Goal: Information Seeking & Learning: Learn about a topic

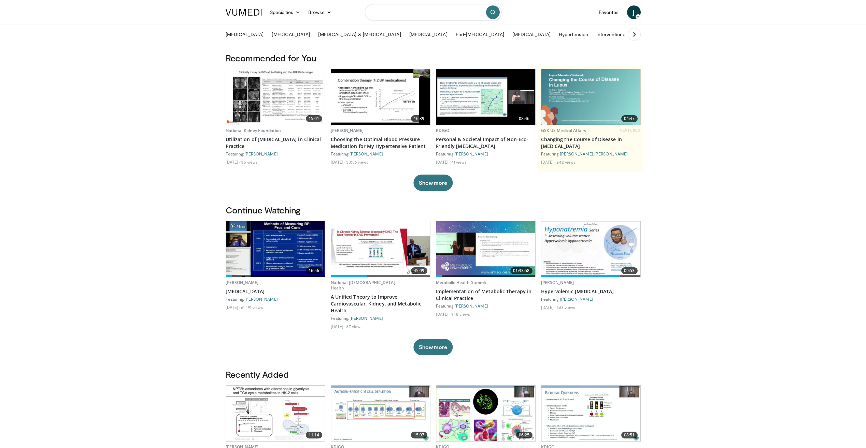
click at [405, 8] on input "Search topics, interventions" at bounding box center [433, 12] width 137 height 16
type input "**********"
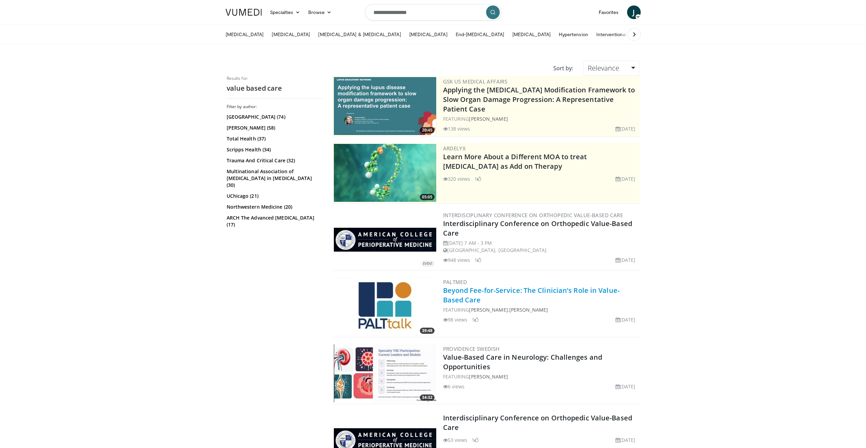
click at [500, 292] on link "Beyond Fee-for-Service: The Clinician’s Role in Value-Based Care" at bounding box center [531, 295] width 176 height 19
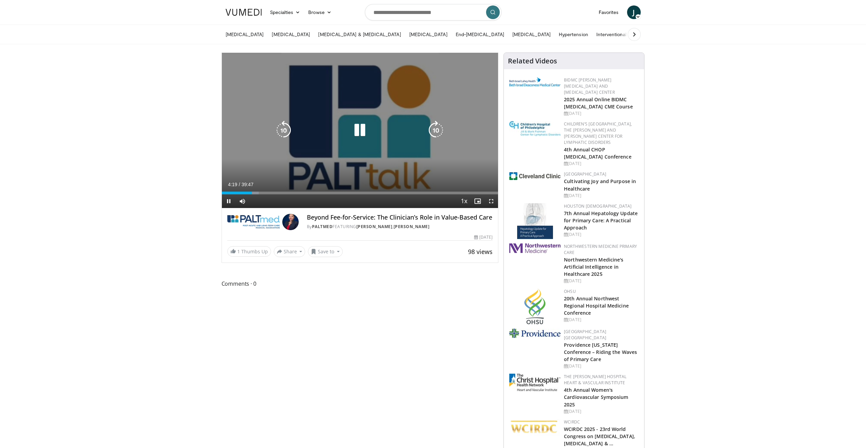
click at [354, 128] on icon "Video Player" at bounding box center [359, 130] width 19 height 19
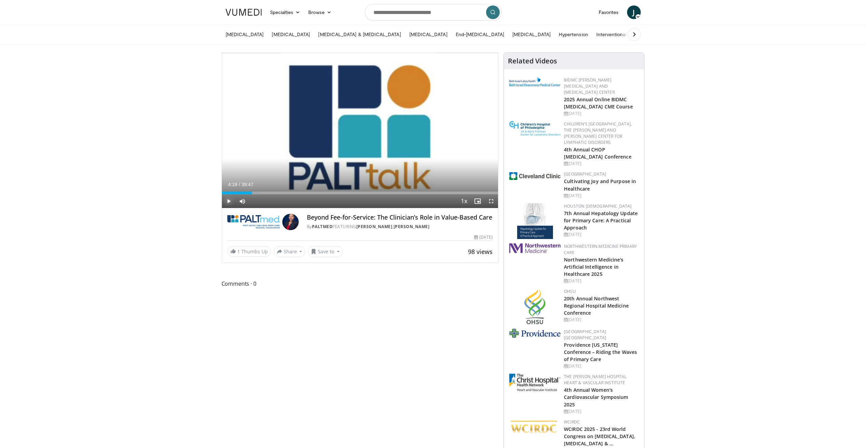
click at [228, 201] on span "Video Player" at bounding box center [229, 202] width 14 height 14
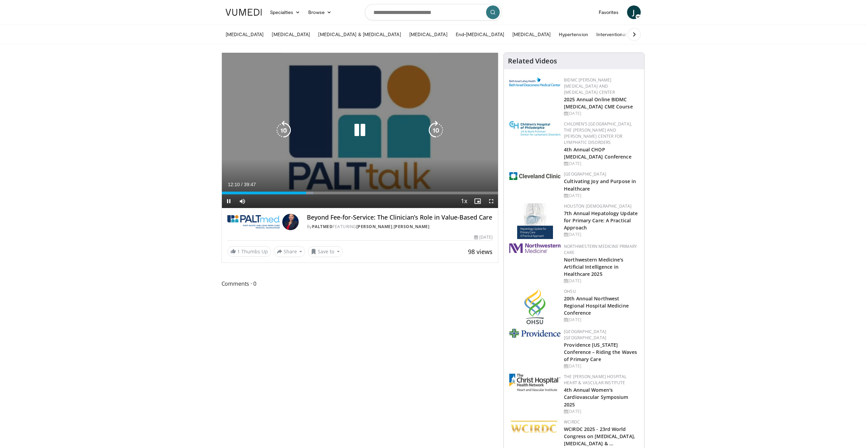
click at [356, 132] on icon "Video Player" at bounding box center [359, 130] width 19 height 19
